Goal: Information Seeking & Learning: Learn about a topic

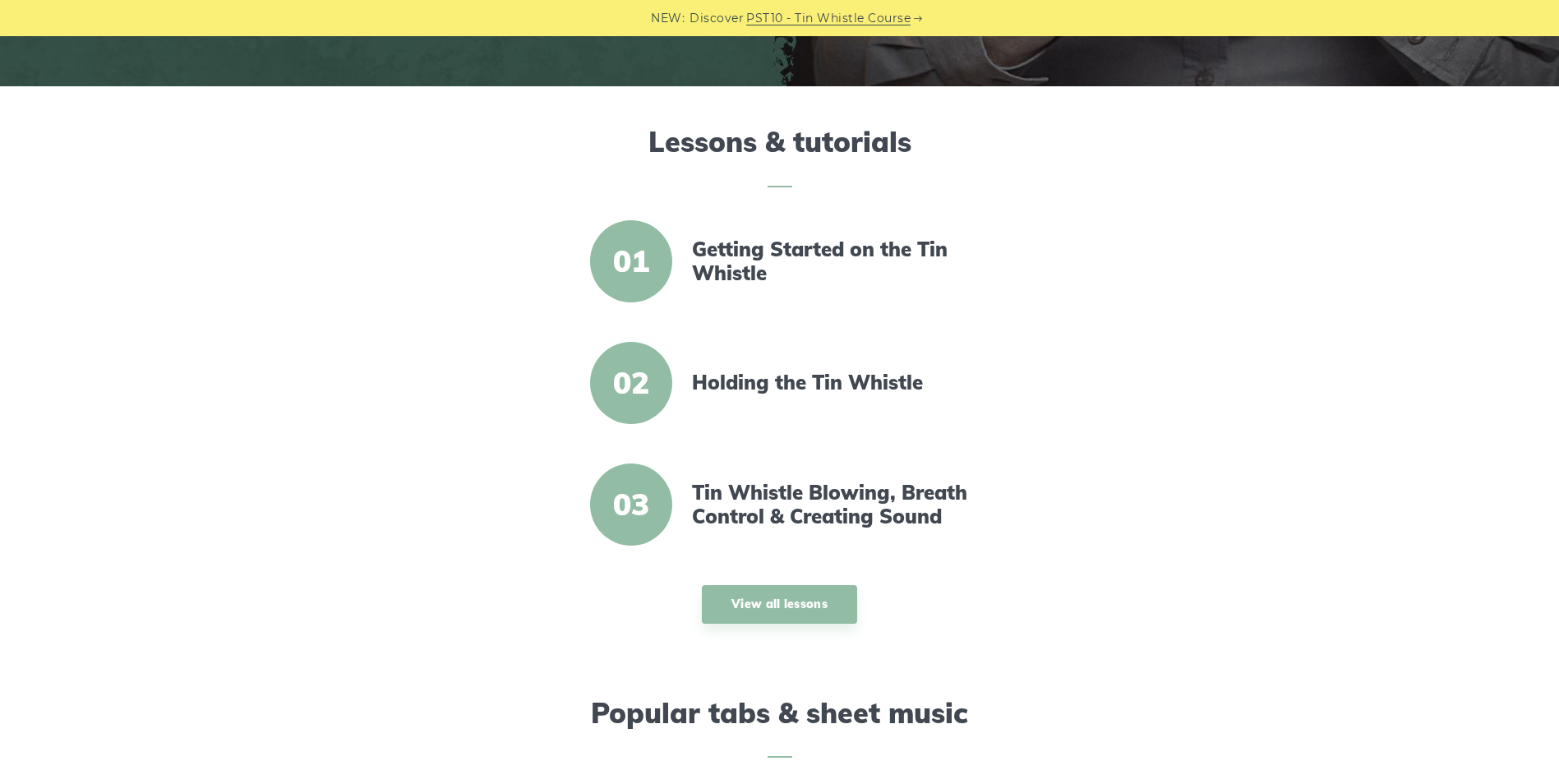
scroll to position [445, 0]
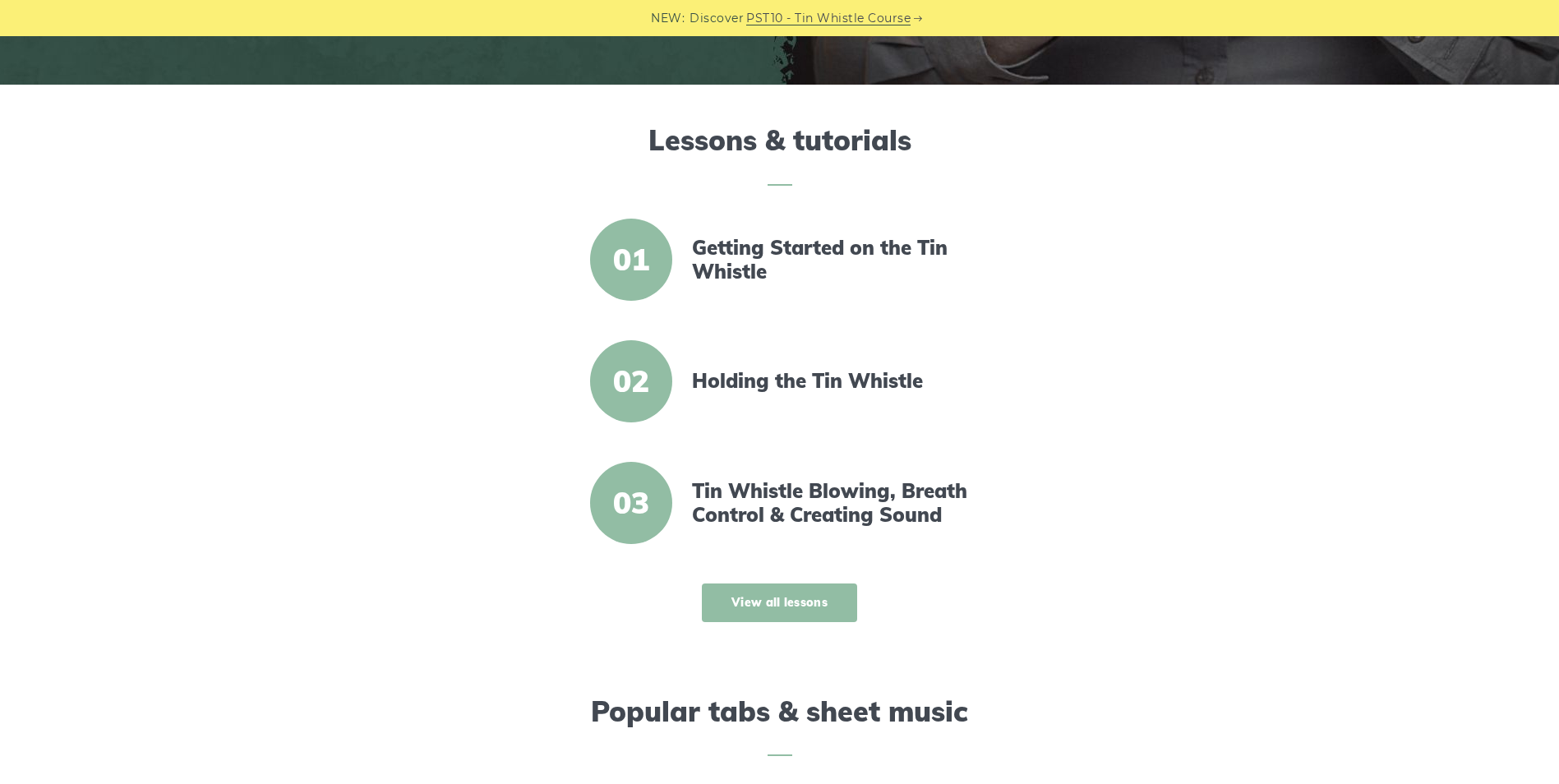
click at [780, 600] on link "View all lessons" at bounding box center [780, 602] width 156 height 39
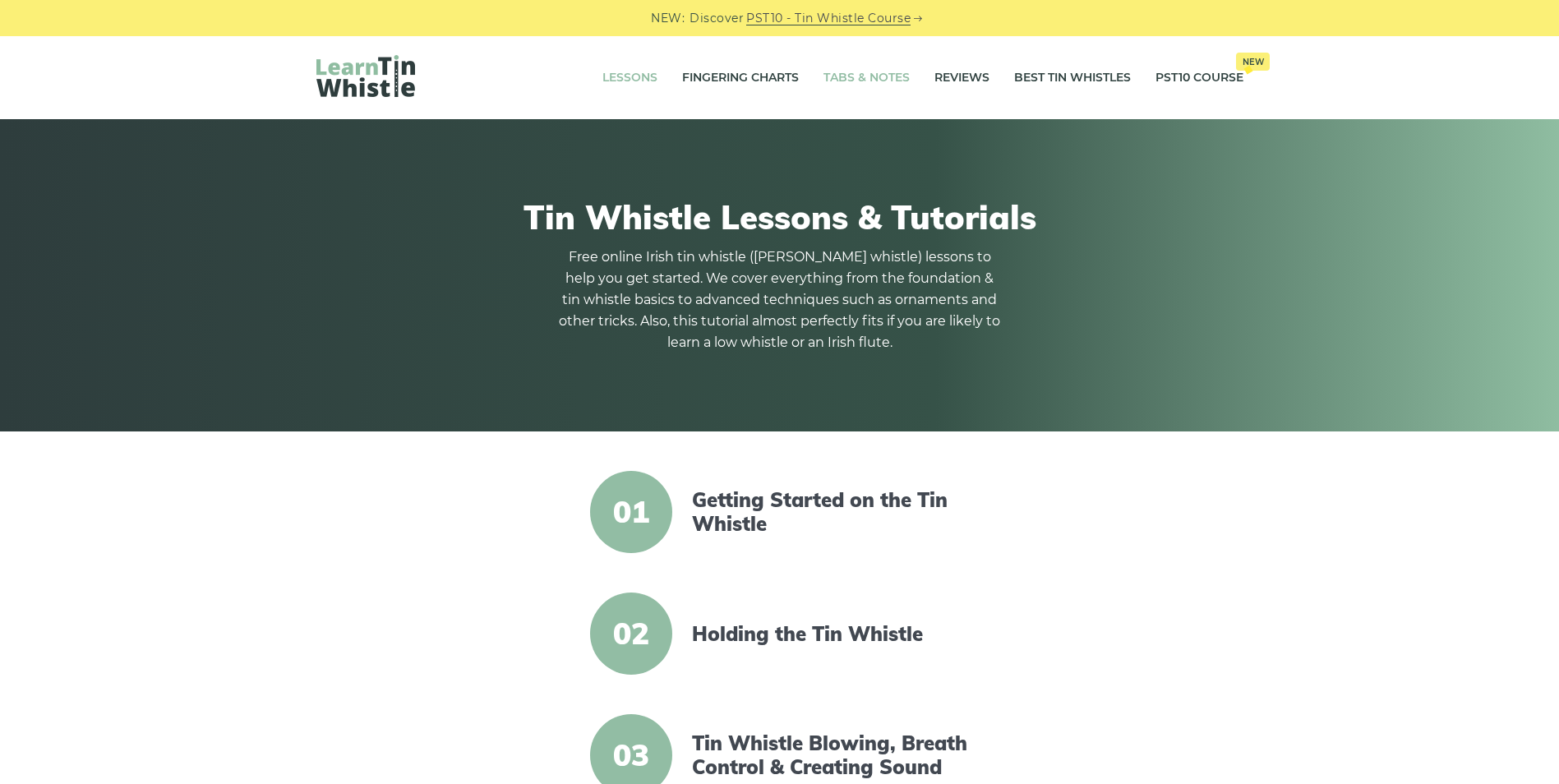
click at [864, 74] on link "Tabs & Notes" at bounding box center [865, 78] width 86 height 41
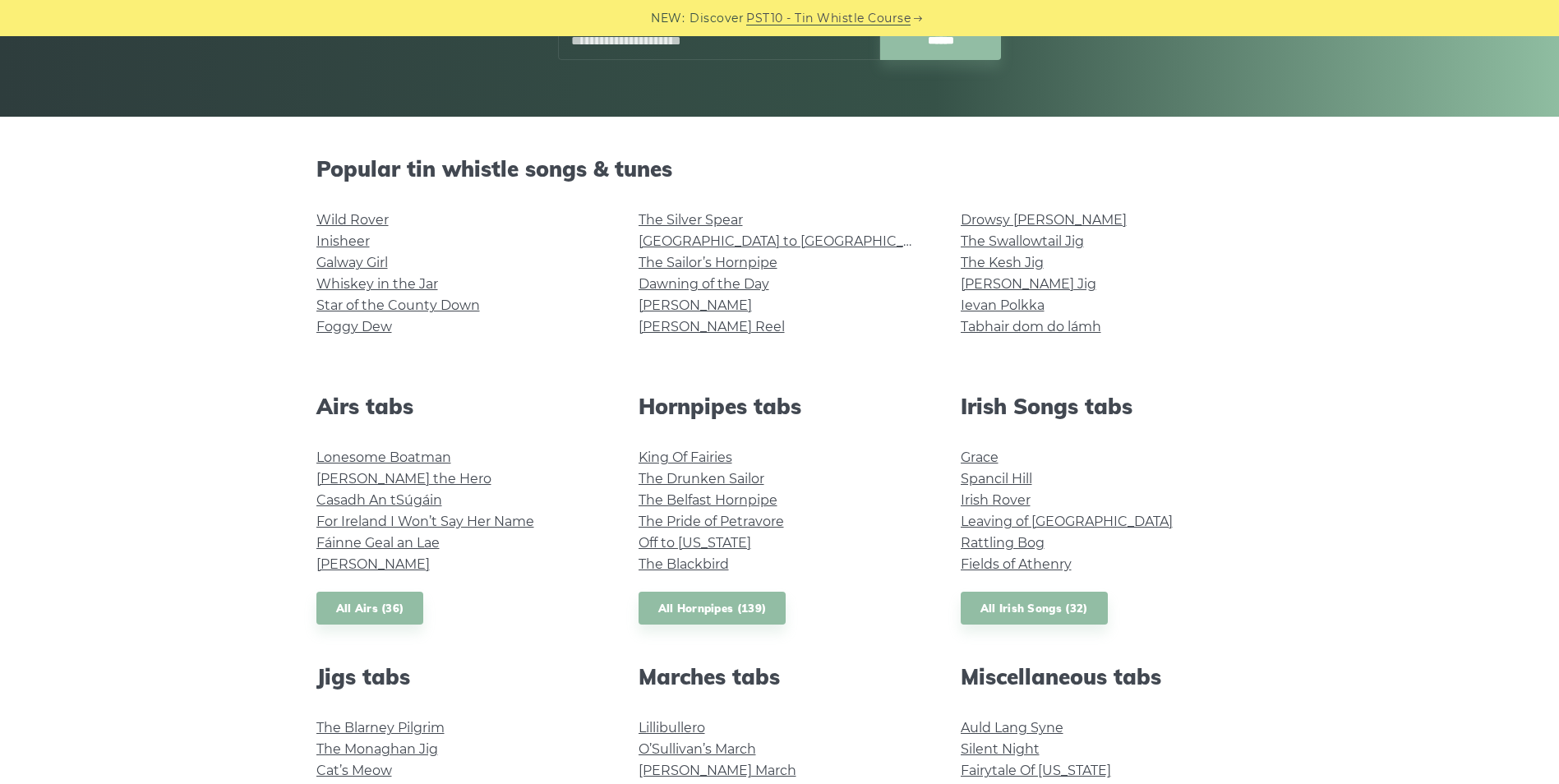
scroll to position [316, 0]
click at [731, 235] on link "Rocky Road to Dublin" at bounding box center [789, 240] width 303 height 15
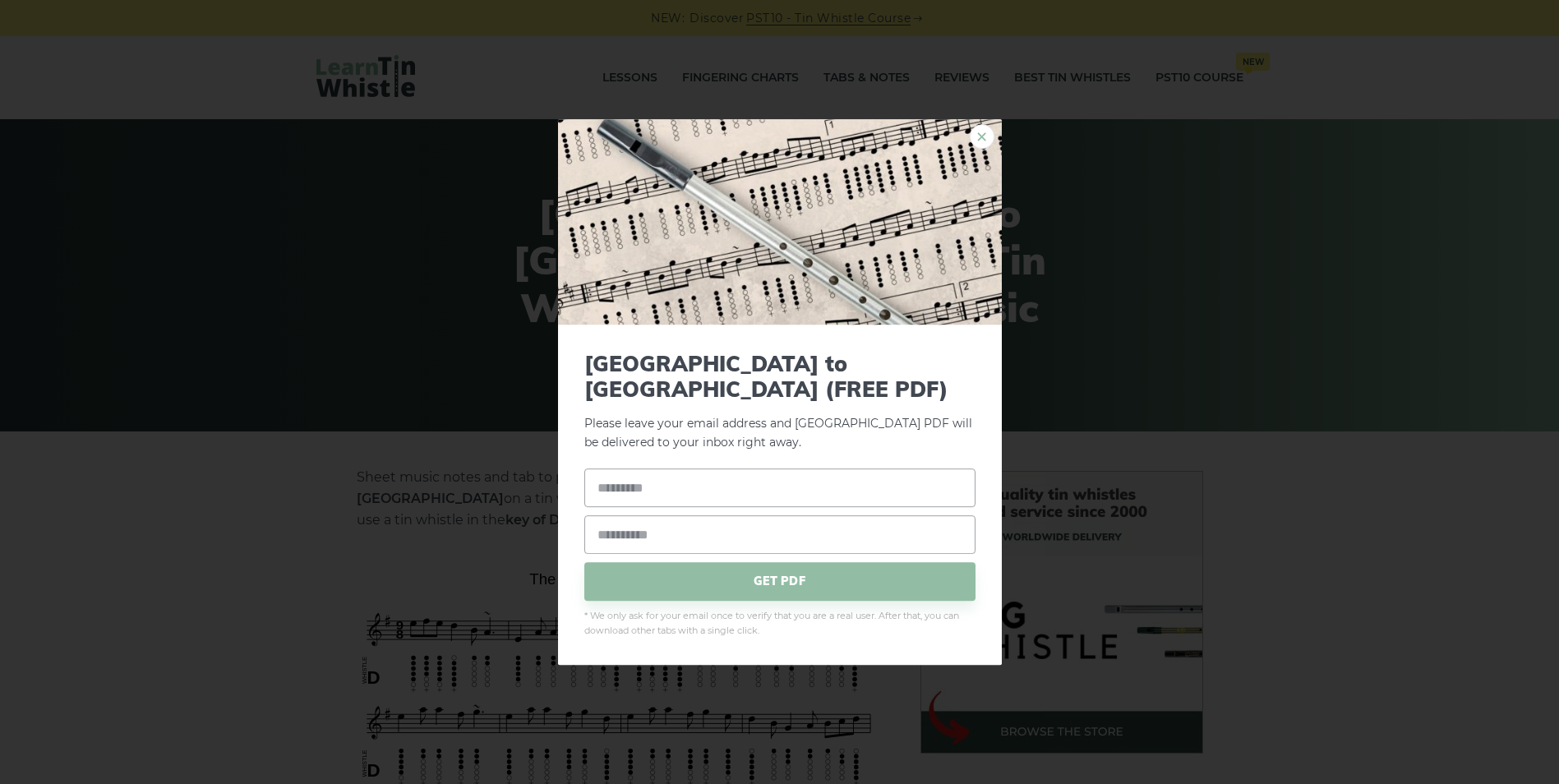
click at [977, 148] on link "×" at bounding box center [981, 136] width 24 height 24
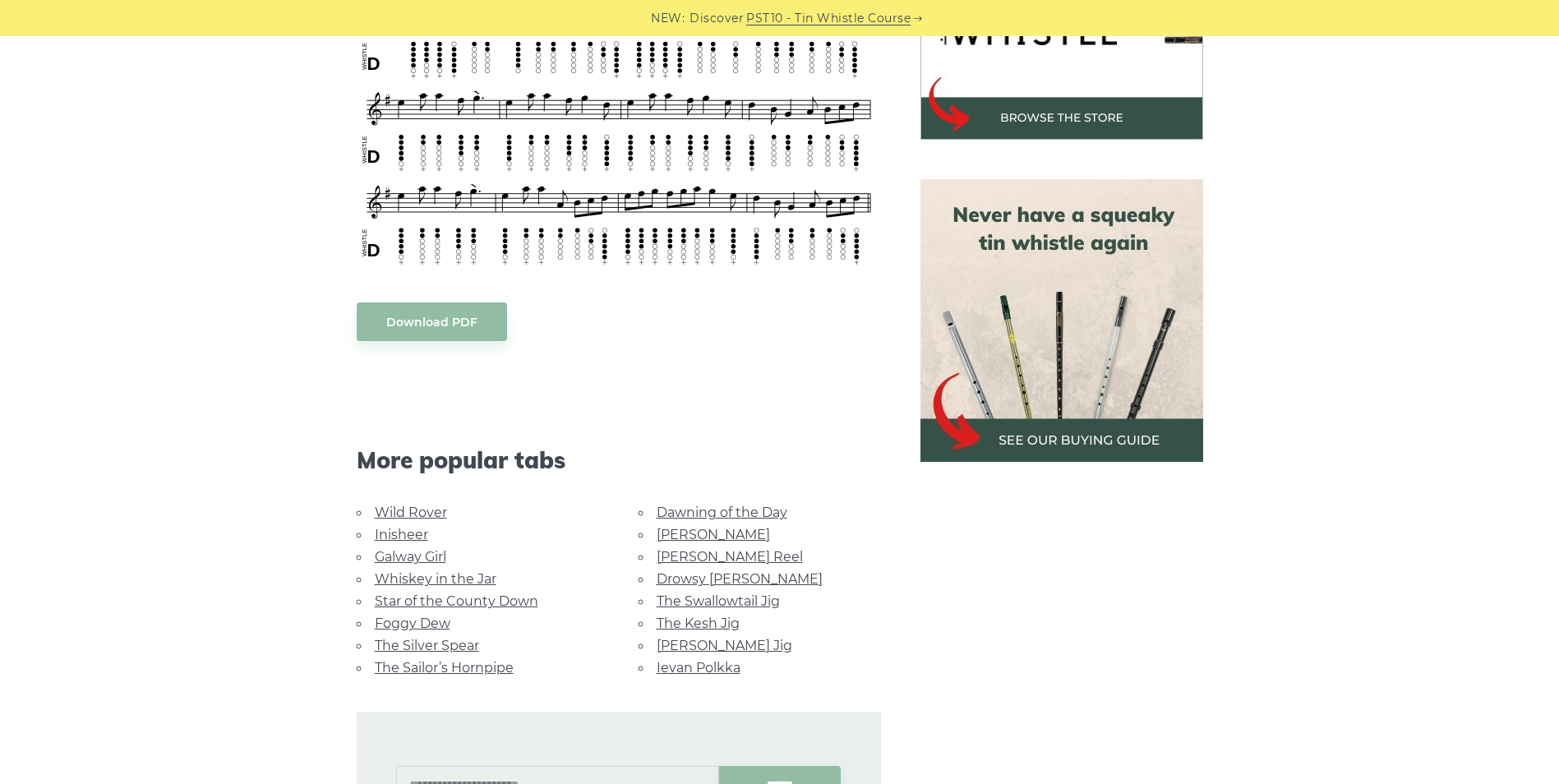
scroll to position [615, 0]
click at [714, 615] on link "The Kesh Jig" at bounding box center [698, 622] width 83 height 15
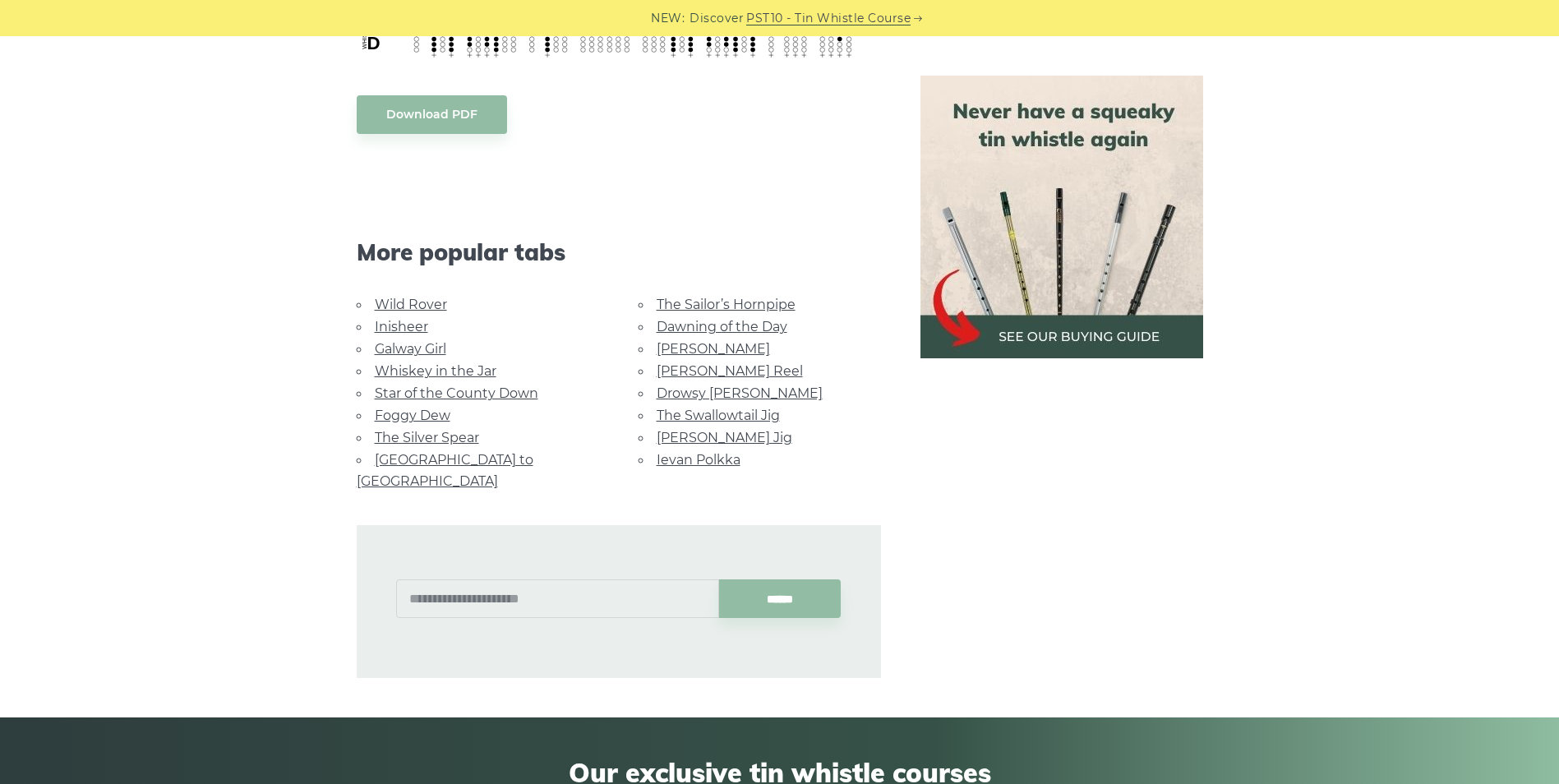
scroll to position [751, 0]
click at [410, 301] on link "Wild Rover" at bounding box center [411, 303] width 72 height 15
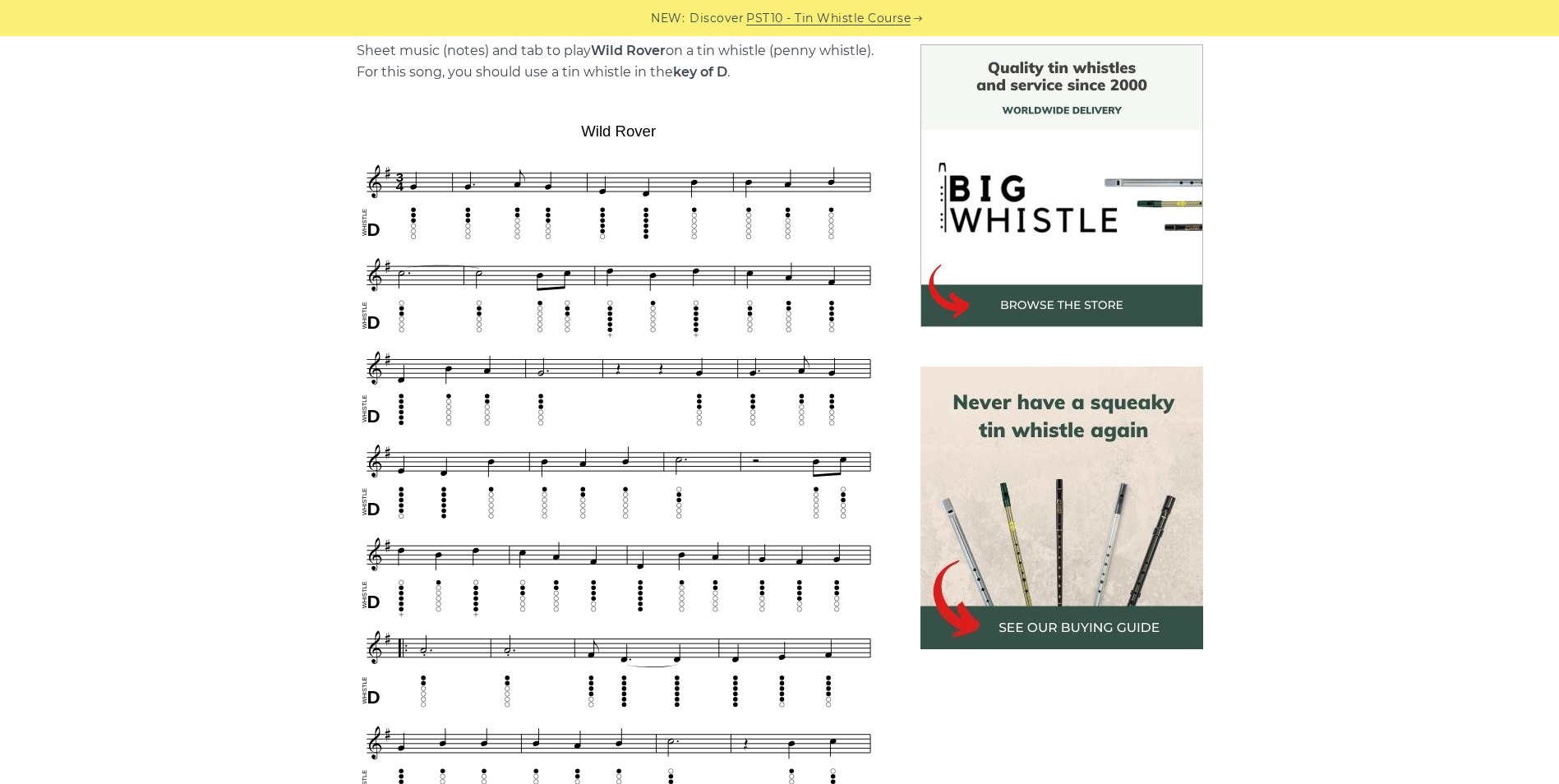
scroll to position [429, 0]
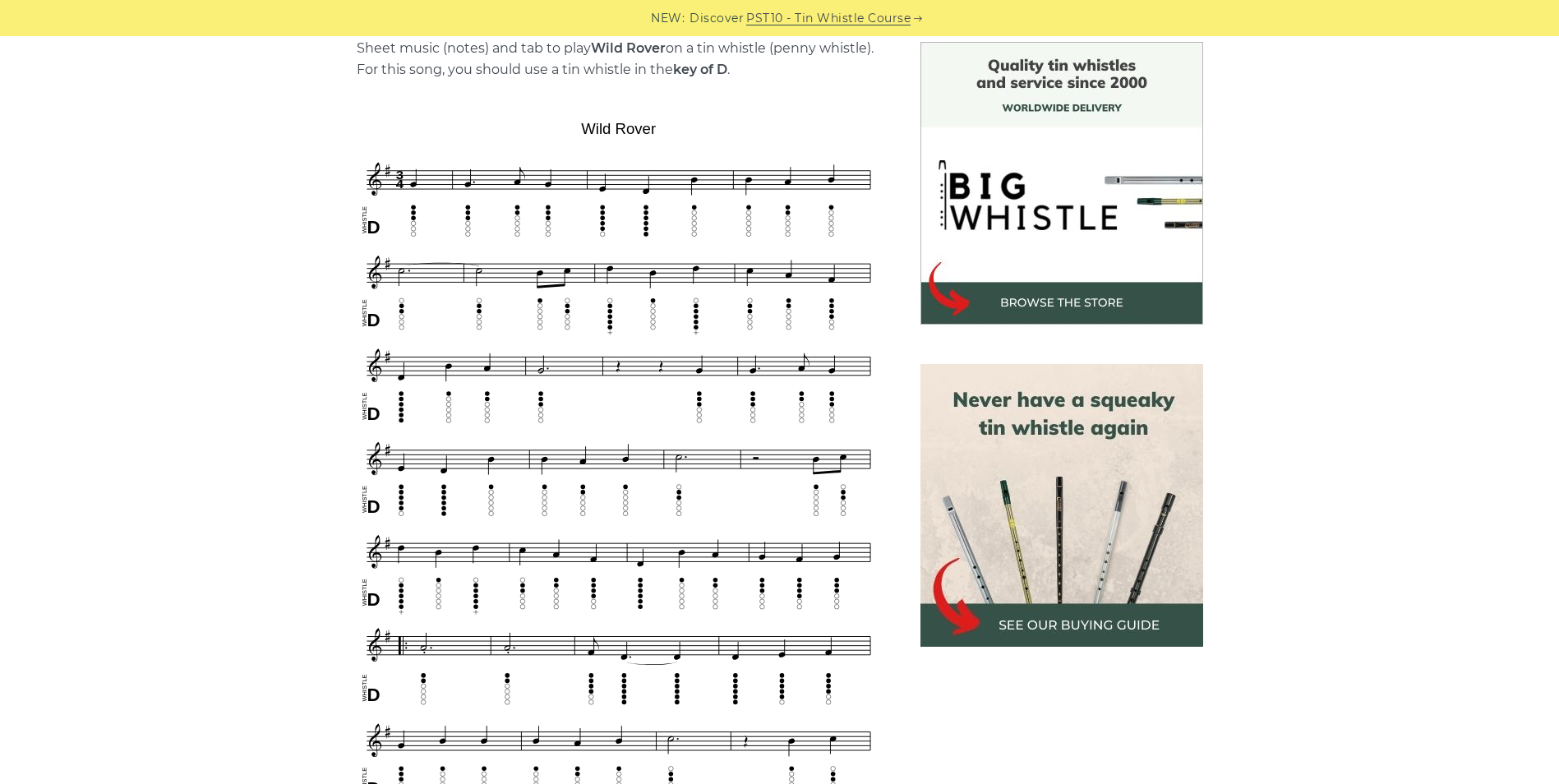
click at [1028, 629] on img at bounding box center [1062, 505] width 283 height 283
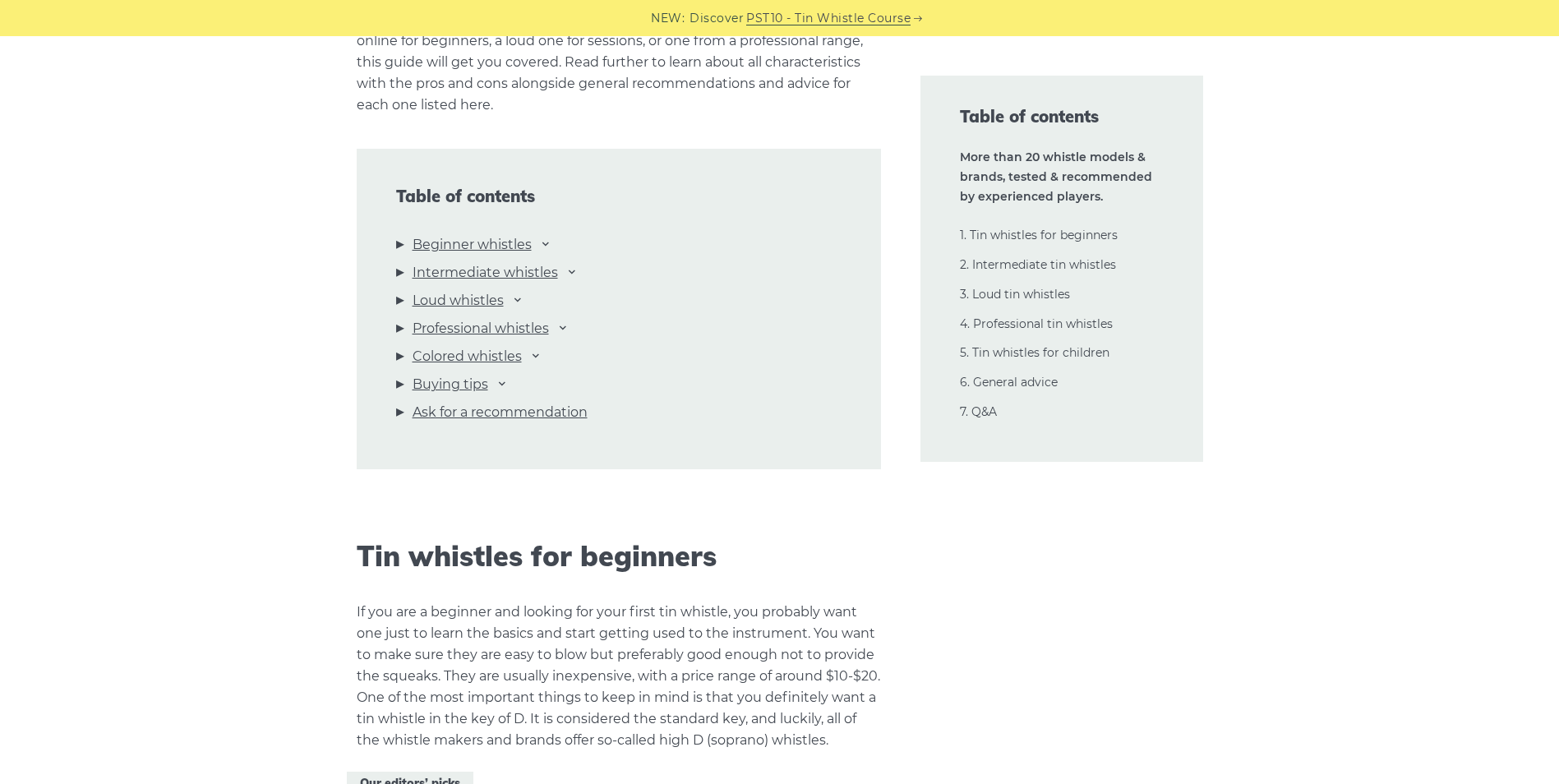
scroll to position [1724, 0]
click at [504, 246] on link "Beginner whistles" at bounding box center [472, 244] width 119 height 22
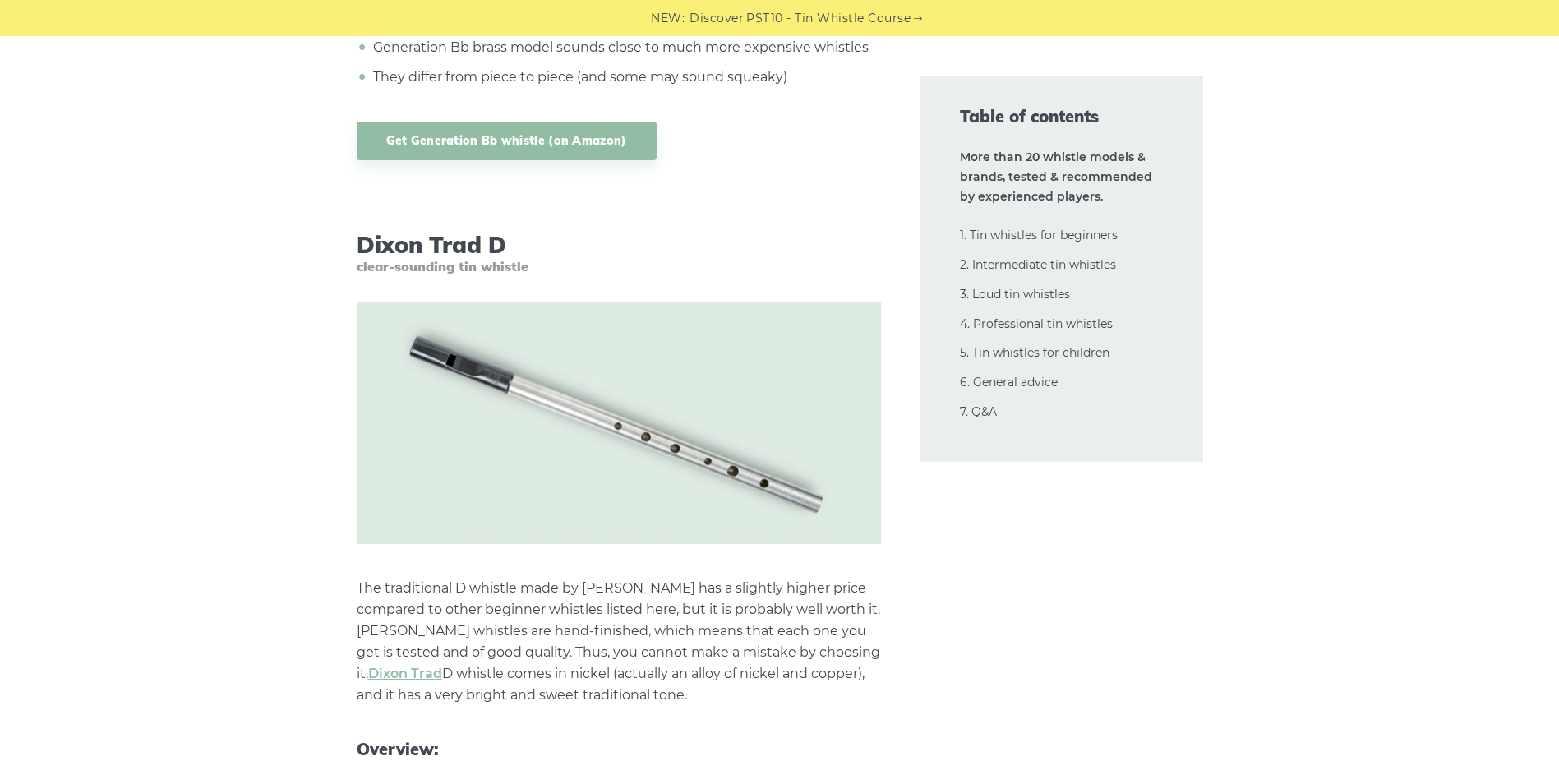
scroll to position [7245, 0]
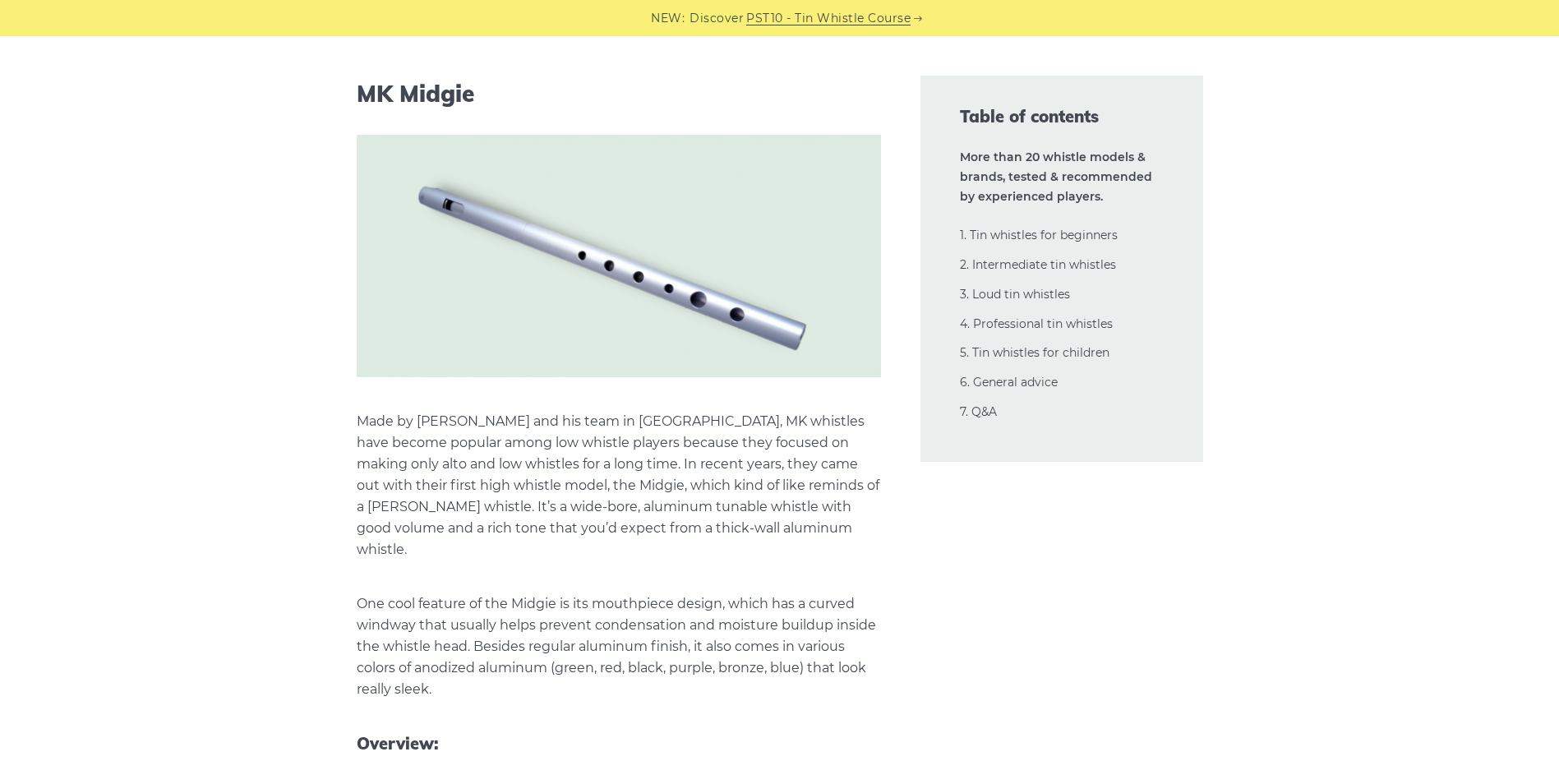
scroll to position [26102, 0]
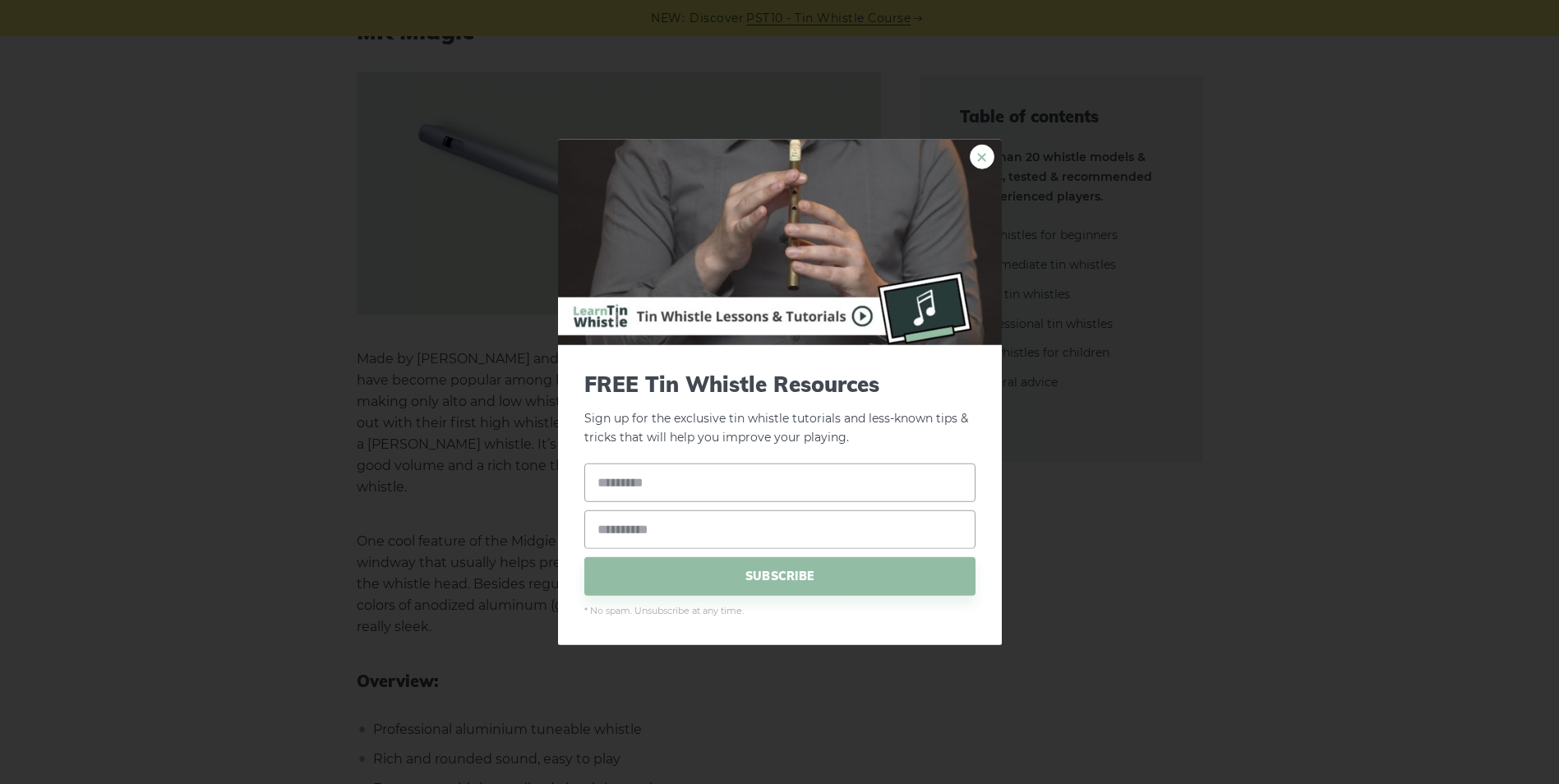
click at [983, 163] on link "×" at bounding box center [981, 156] width 24 height 24
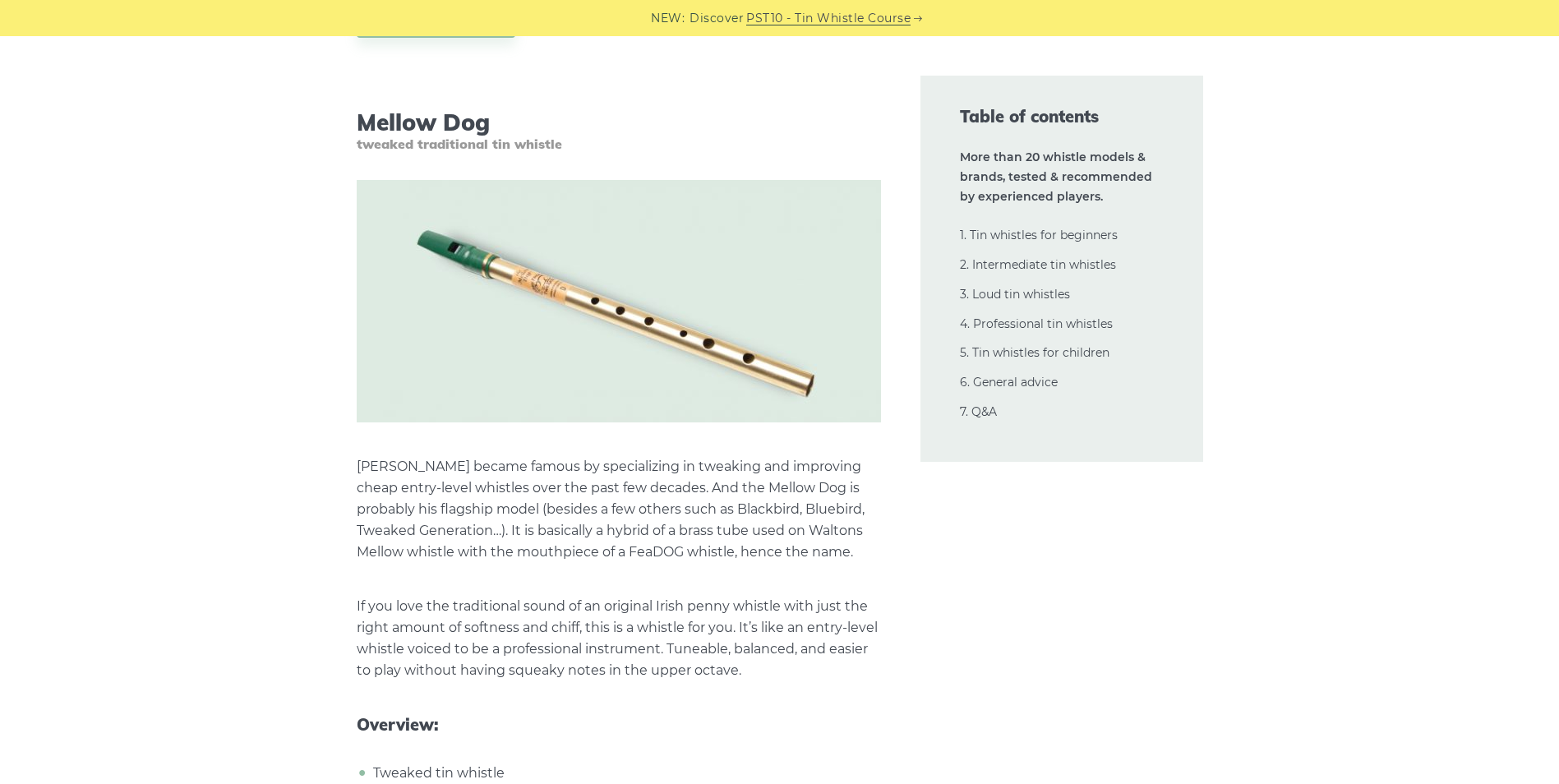
scroll to position [14076, 0]
